Goal: Information Seeking & Learning: Find specific page/section

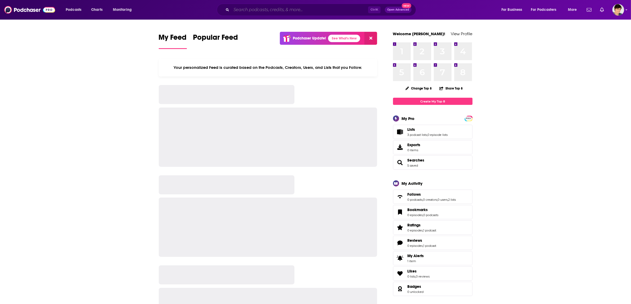
click at [317, 12] on input "Search podcasts, credits, & more..." at bounding box center [299, 10] width 137 height 8
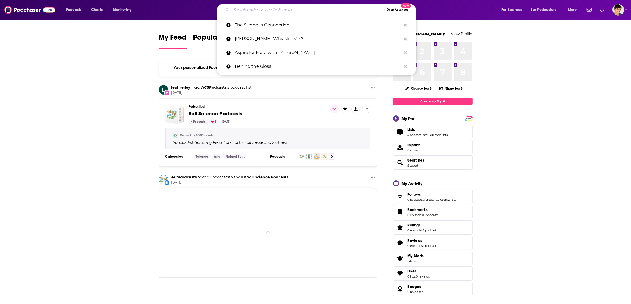
paste input "The Drunkalogues"
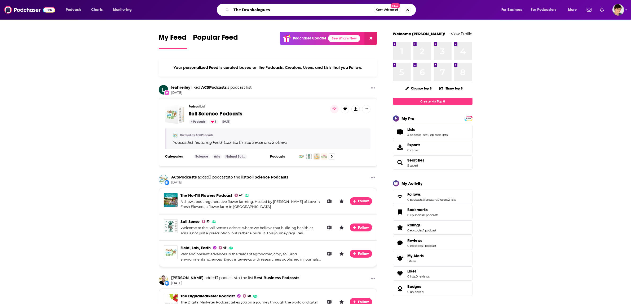
type input "The Drunkalogues"
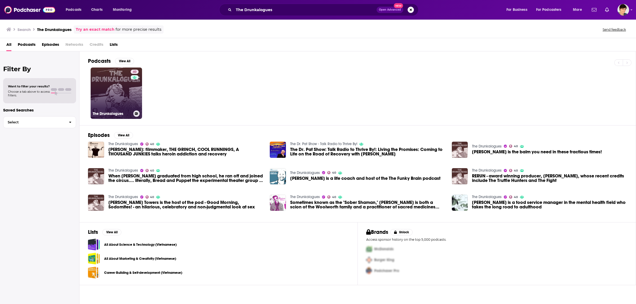
click at [117, 88] on link "40 The Drunkalogues" at bounding box center [116, 93] width 51 height 51
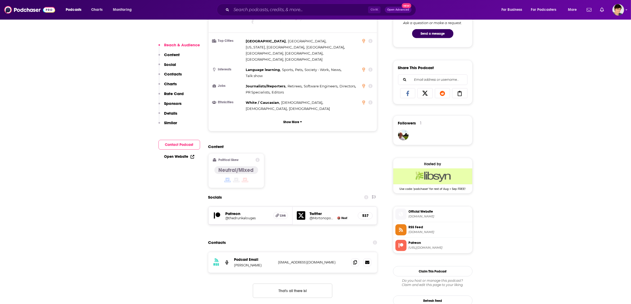
scroll to position [298, 0]
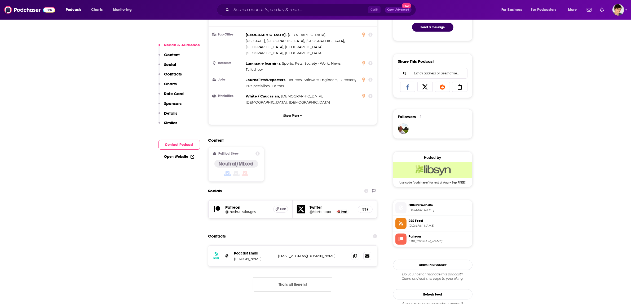
click at [432, 208] on span "Official Website" at bounding box center [438, 205] width 61 height 5
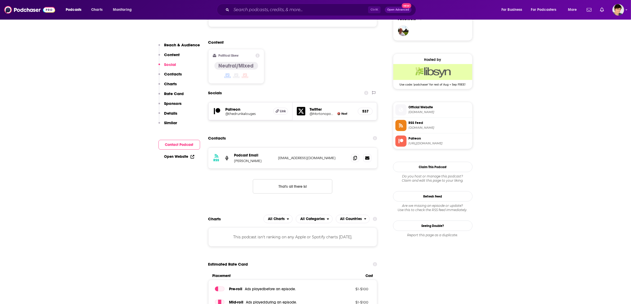
scroll to position [397, 0]
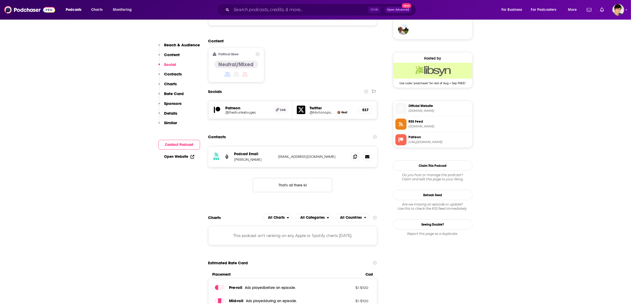
click at [430, 144] on span "[URL][DOMAIN_NAME]" at bounding box center [438, 142] width 61 height 4
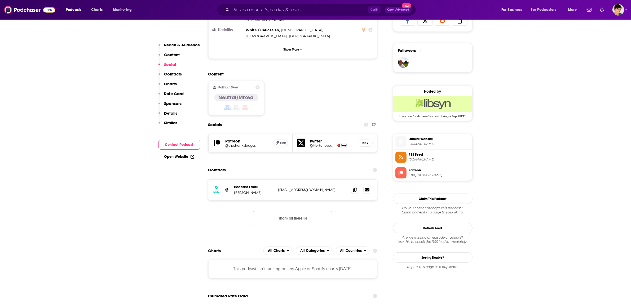
click at [428, 161] on span "[DOMAIN_NAME]" at bounding box center [438, 160] width 61 height 4
